Goal: Task Accomplishment & Management: Manage account settings

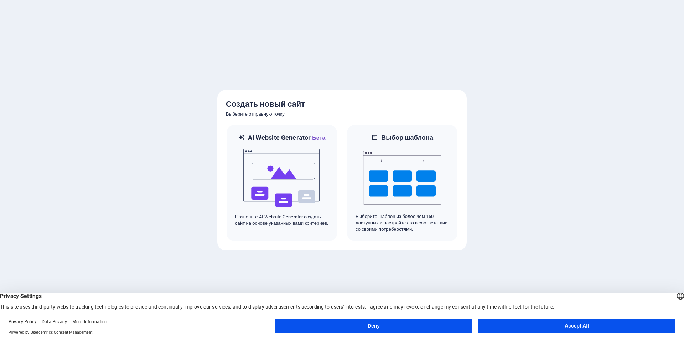
click at [395, 333] on div "Deny Accept All" at bounding box center [475, 326] width 400 height 17
click at [375, 329] on button "Deny" at bounding box center [373, 325] width 197 height 14
